Goal: Use online tool/utility: Utilize a website feature to perform a specific function

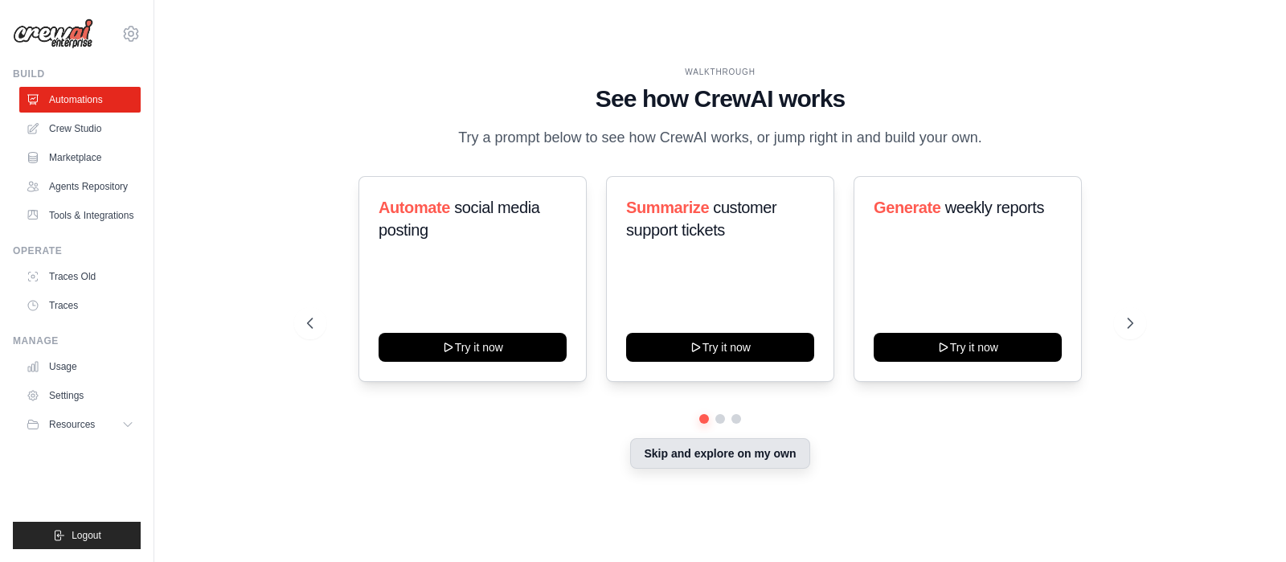
click at [681, 452] on button "Skip and explore on my own" at bounding box center [719, 453] width 179 height 31
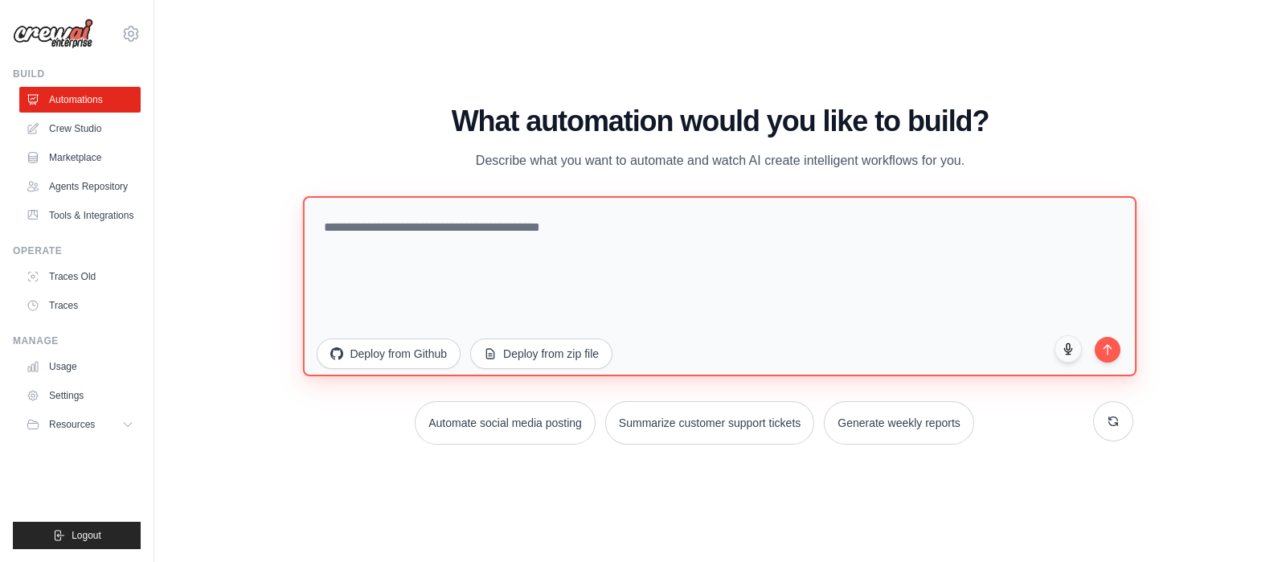
click at [444, 276] on textarea at bounding box center [719, 285] width 833 height 180
click at [417, 260] on textarea at bounding box center [719, 285] width 833 height 180
paste textarea "**********"
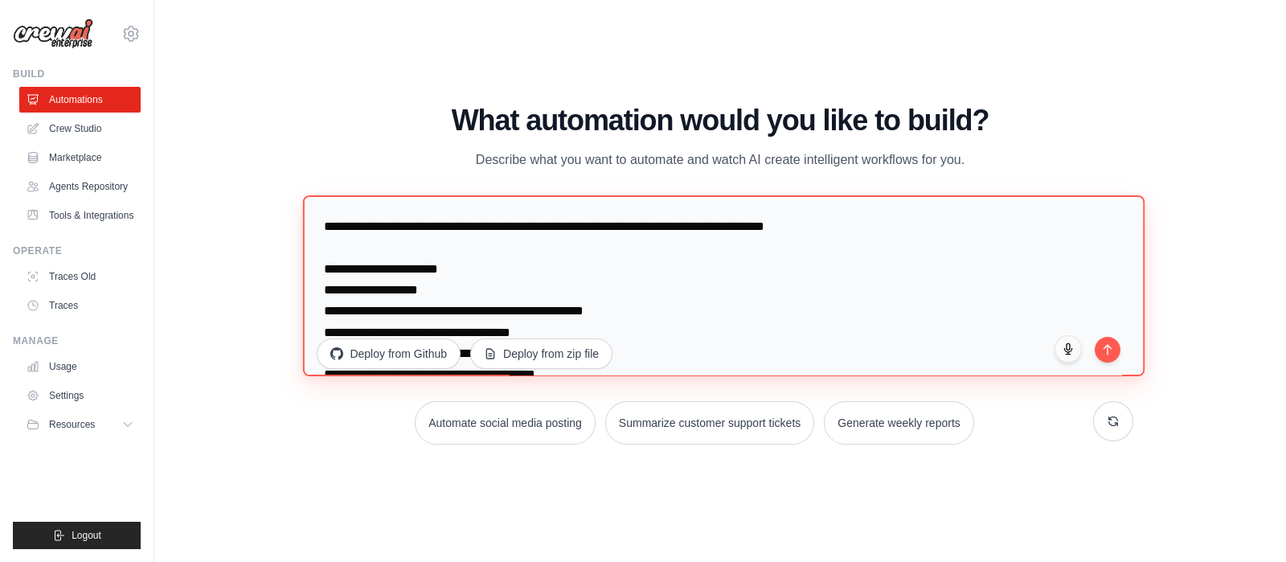
click at [359, 219] on textarea at bounding box center [724, 286] width 842 height 182
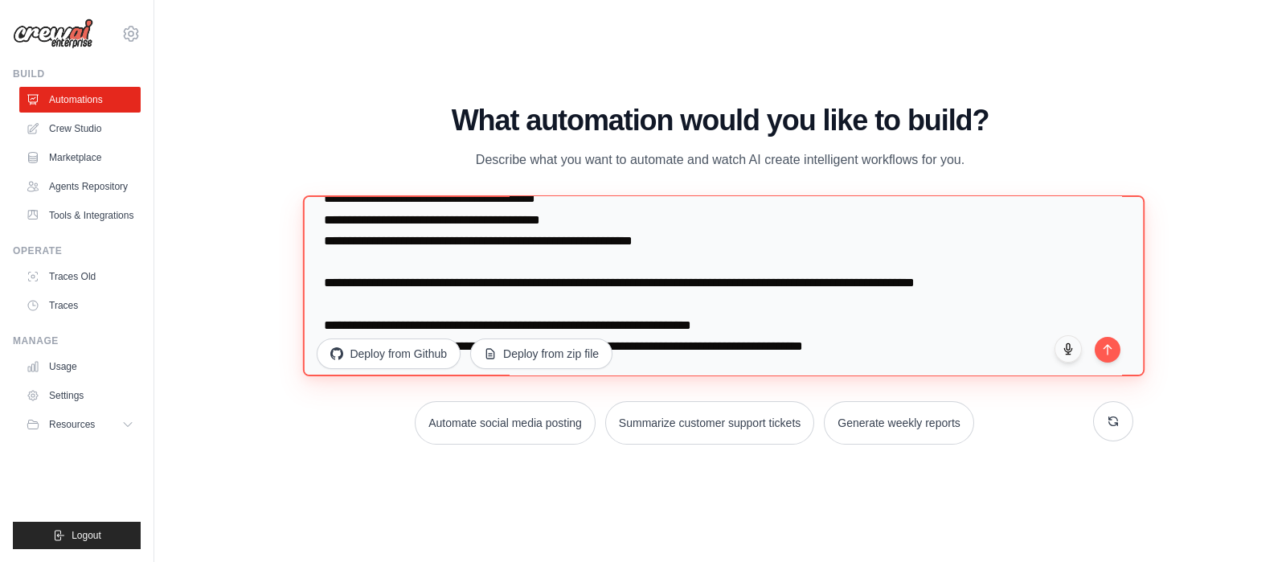
scroll to position [200, 0]
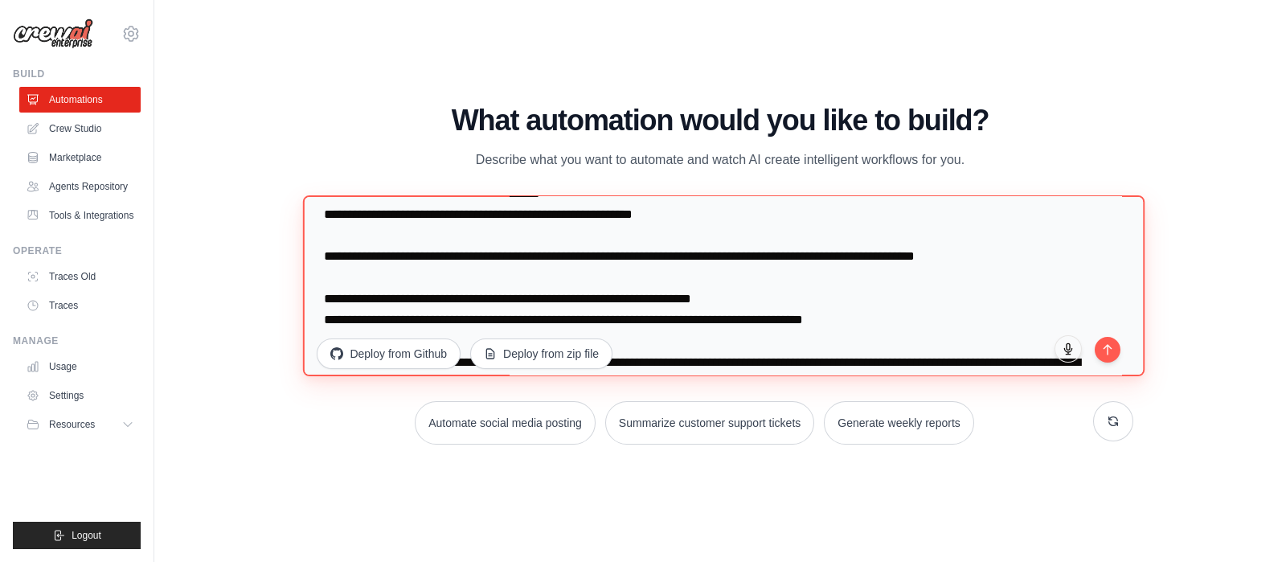
click at [354, 257] on textarea at bounding box center [724, 286] width 842 height 182
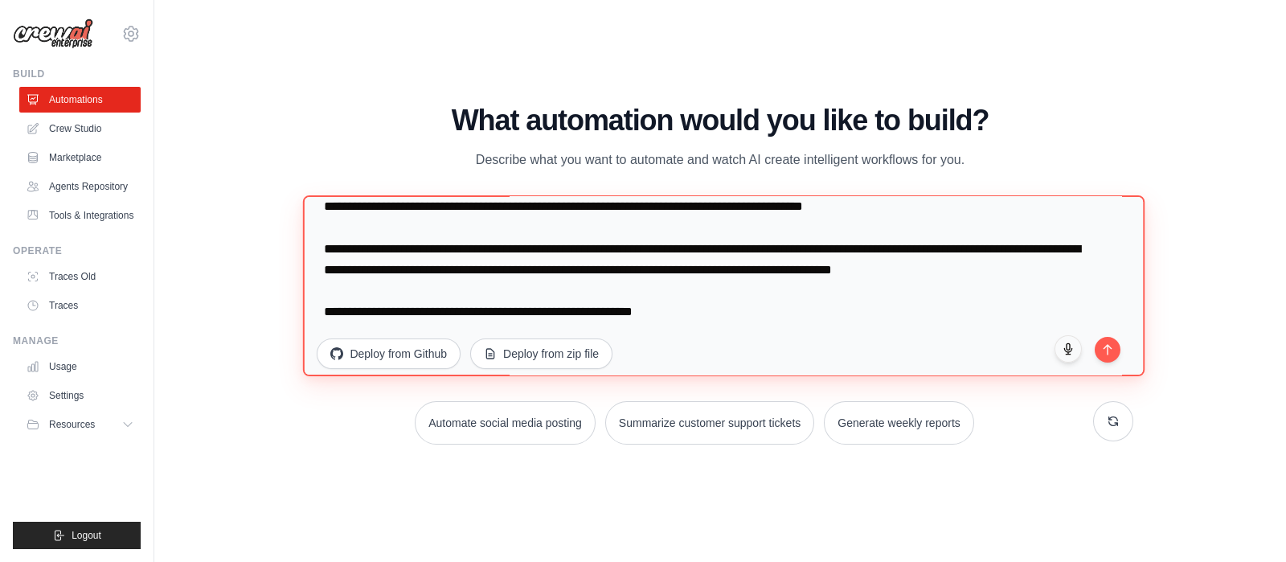
scroll to position [355, 0]
type textarea "**********"
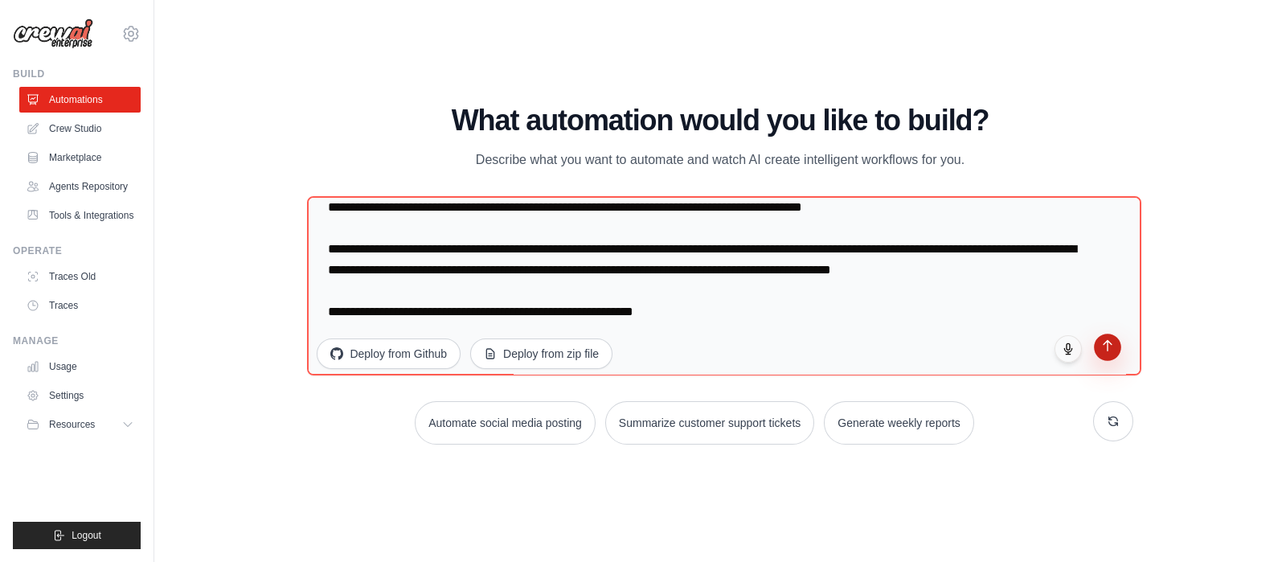
click at [1112, 341] on icon "submit" at bounding box center [1107, 346] width 14 height 14
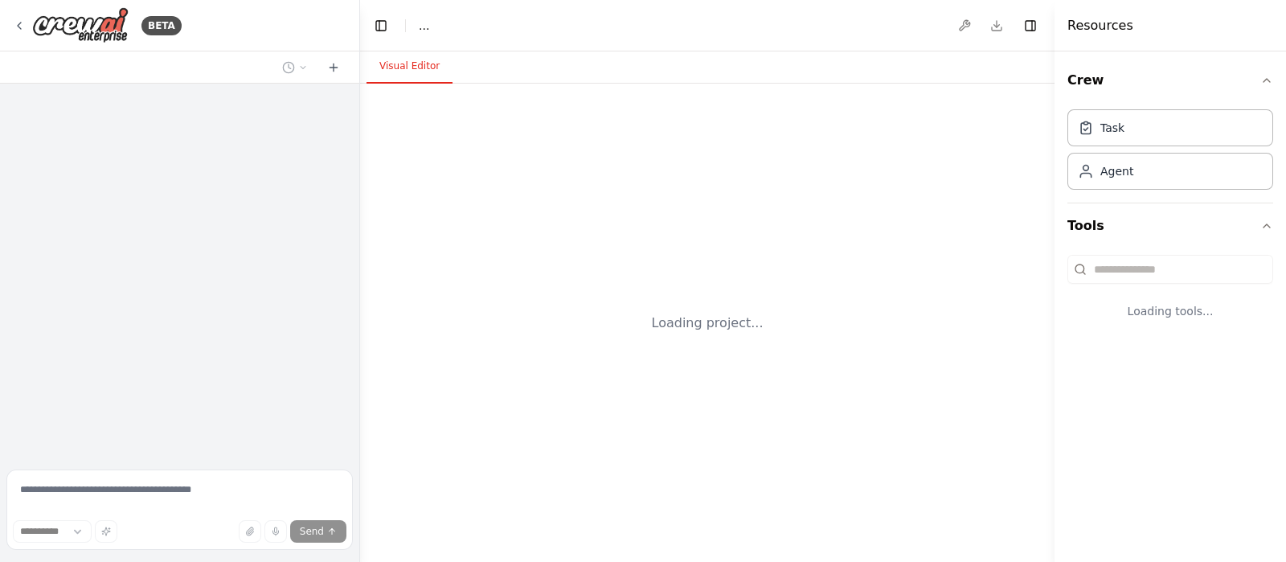
select select "****"
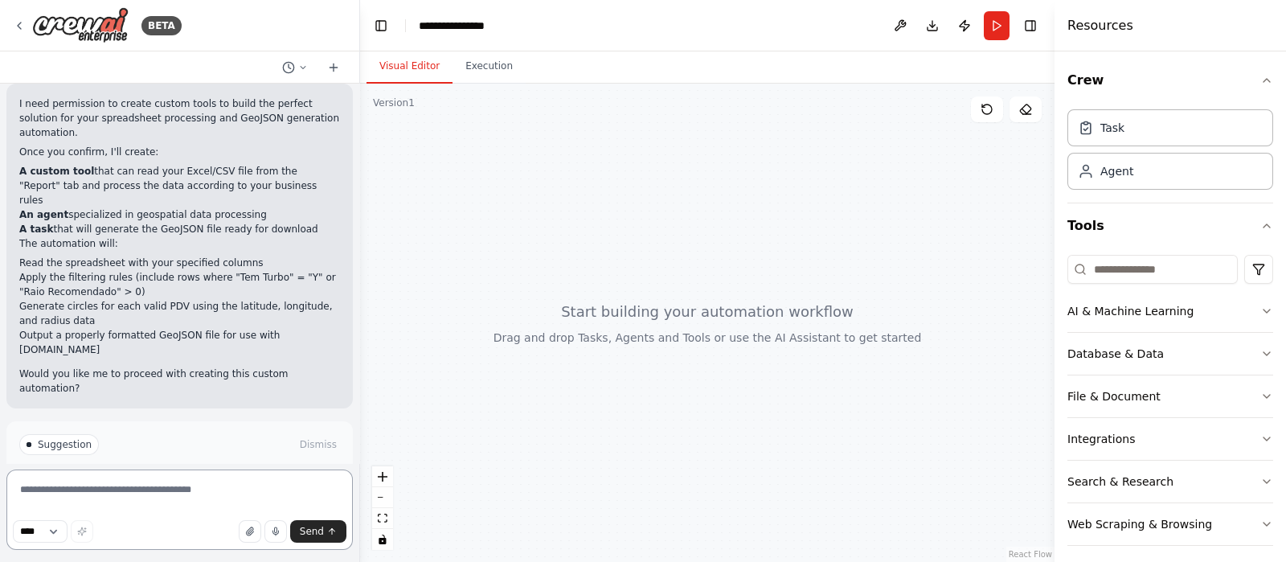
scroll to position [815, 0]
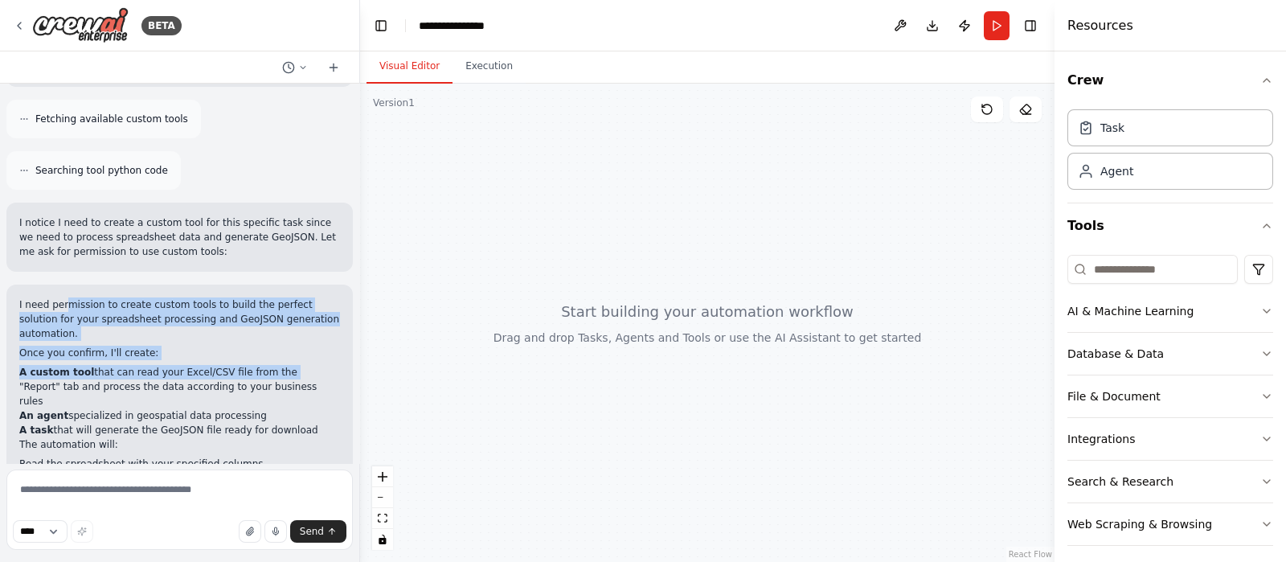
drag, startPoint x: 62, startPoint y: 278, endPoint x: 263, endPoint y: 329, distance: 207.4
click at [263, 329] on div "I need permission to create custom tools to build the perfect solution for your…" at bounding box center [179, 446] width 321 height 299
click at [263, 365] on li "A custom tool that can read your Excel/CSV file from the "Report" tab and proce…" at bounding box center [179, 386] width 321 height 43
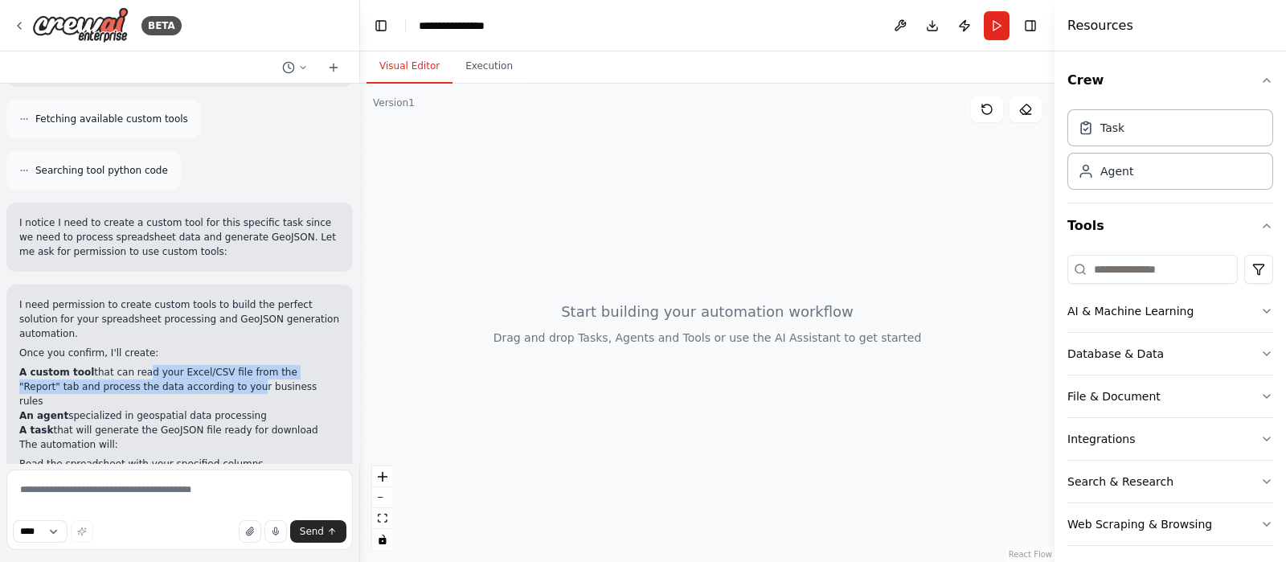
drag, startPoint x: 131, startPoint y: 323, endPoint x: 177, endPoint y: 343, distance: 50.0
click at [177, 365] on li "A custom tool that can read your Excel/CSV file from the "Report" tab and proce…" at bounding box center [179, 386] width 321 height 43
click at [100, 423] on li "A task that will generate the GeoJSON file ready for download" at bounding box center [179, 430] width 321 height 14
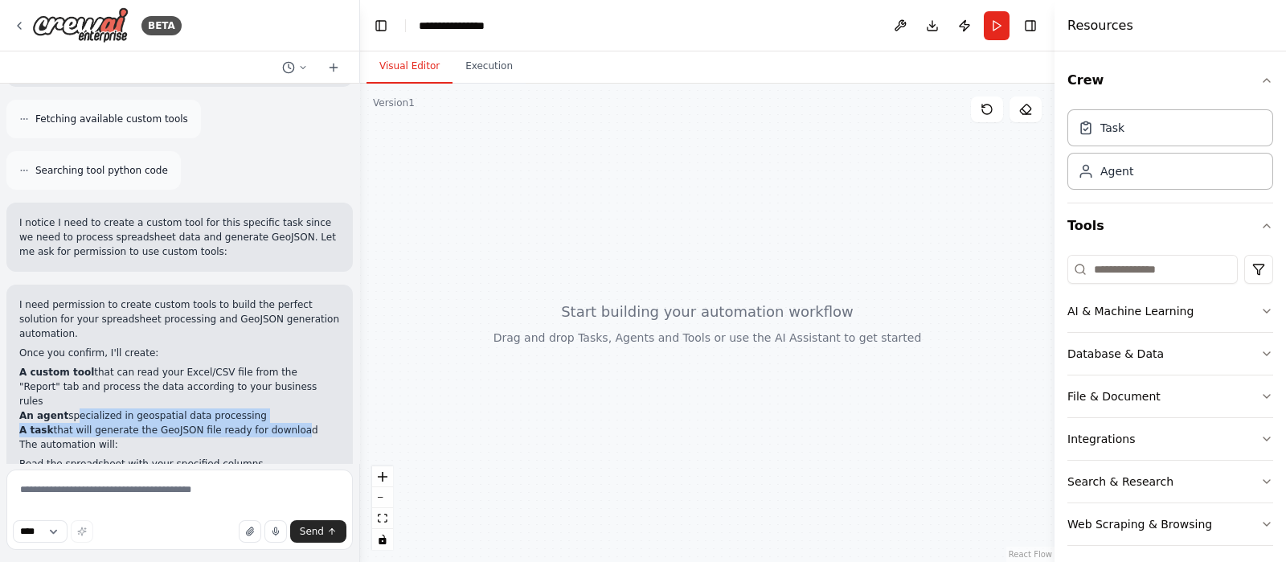
drag, startPoint x: 69, startPoint y: 350, endPoint x: 276, endPoint y: 375, distance: 208.0
click at [276, 375] on ol "A custom tool that can read your Excel/CSV file from the "Report" tab and proce…" at bounding box center [179, 401] width 321 height 72
click at [276, 423] on li "A task that will generate the GeoJSON file ready for download" at bounding box center [179, 430] width 321 height 14
drag, startPoint x: 32, startPoint y: 355, endPoint x: 217, endPoint y: 362, distance: 184.9
click at [217, 408] on li "An agent specialized in geospatial data processing" at bounding box center [179, 415] width 321 height 14
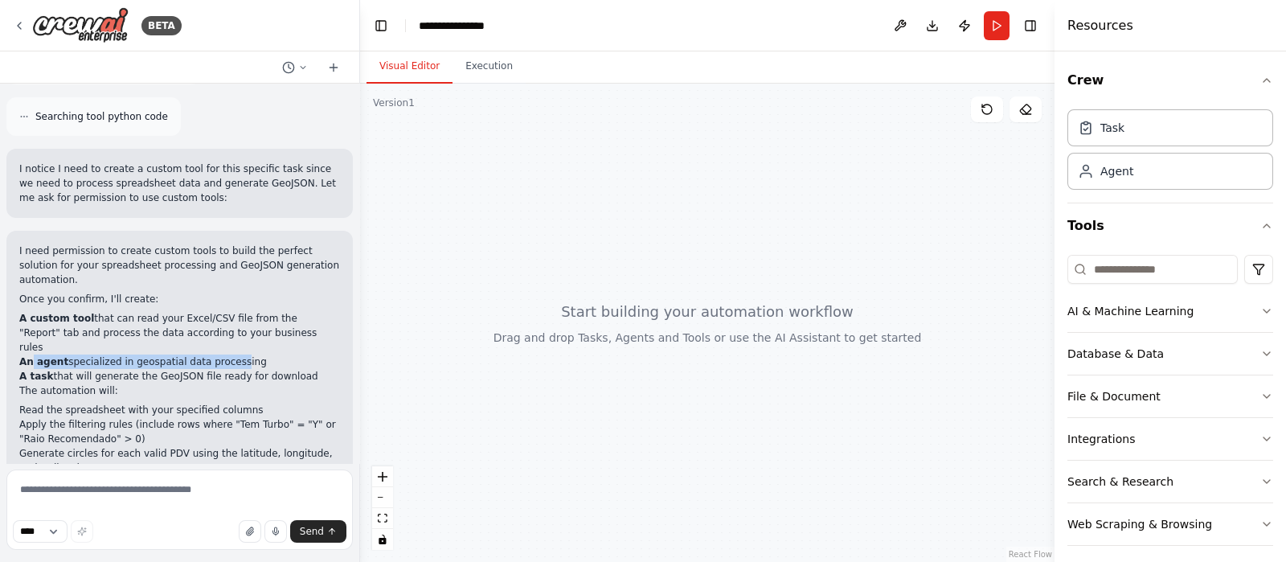
scroll to position [915, 0]
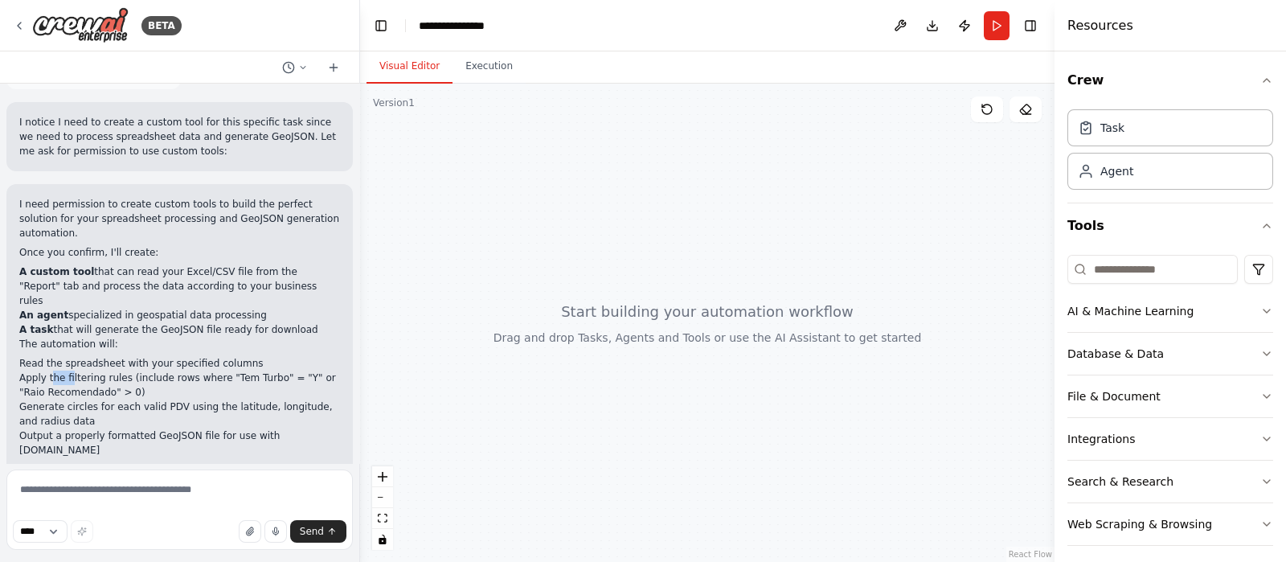
drag, startPoint x: 52, startPoint y: 319, endPoint x: 68, endPoint y: 319, distance: 16.1
click at [68, 370] on li "Apply the filtering rules (include rows where "Tem Turbo" = "Y" or "Raio Recome…" at bounding box center [179, 384] width 321 height 29
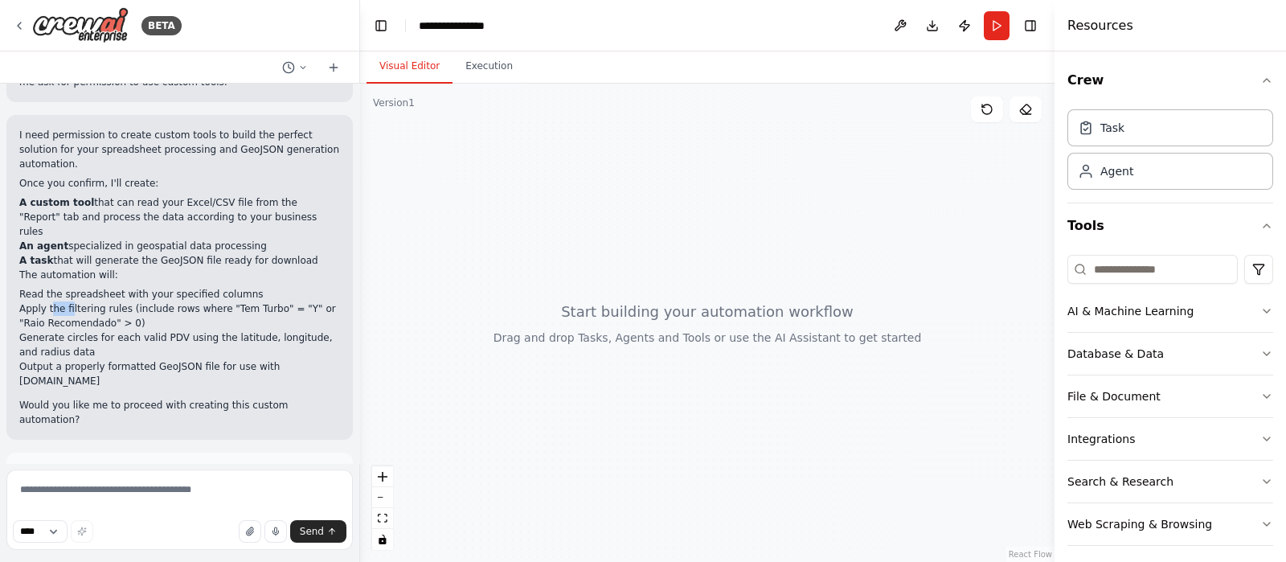
scroll to position [1016, 0]
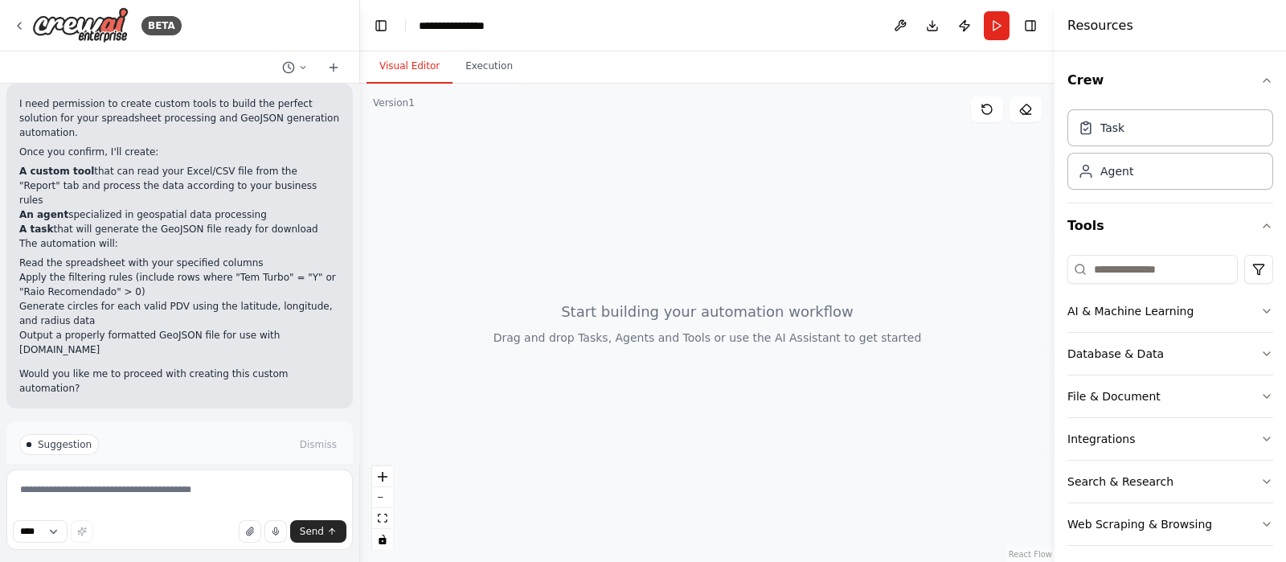
drag, startPoint x: 83, startPoint y: 387, endPoint x: 224, endPoint y: 394, distance: 141.6
click at [223, 464] on p "I have some suggestions to help you move forward with your automation." at bounding box center [179, 477] width 321 height 26
click at [209, 506] on span "Enable coding skills" at bounding box center [186, 512] width 95 height 13
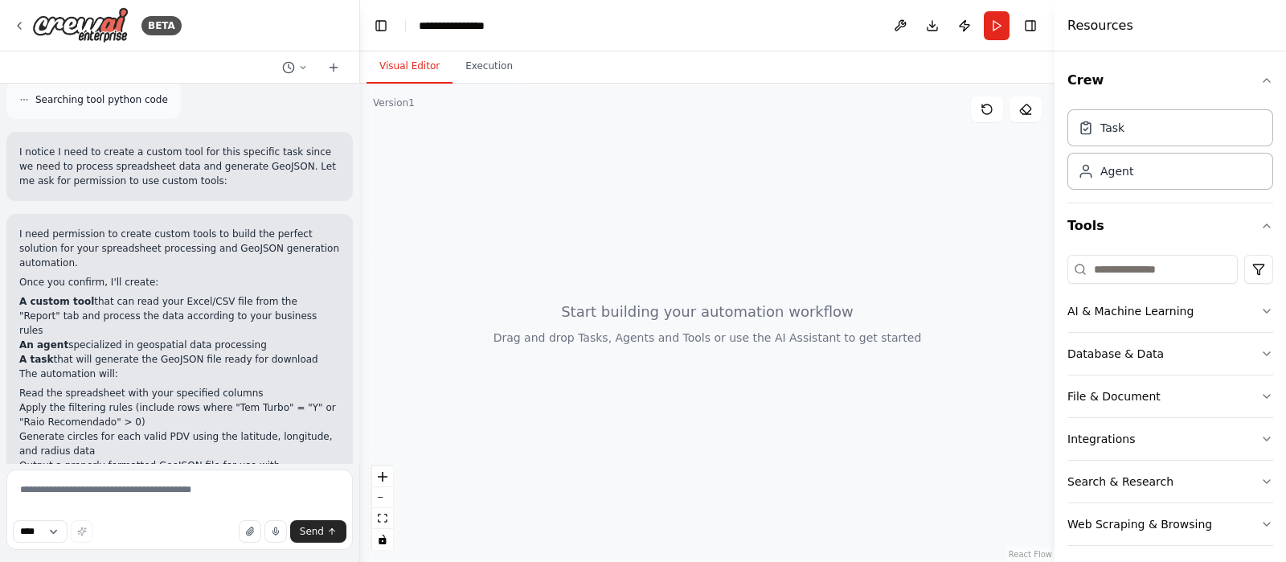
scroll to position [940, 0]
